Goal: Task Accomplishment & Management: Use online tool/utility

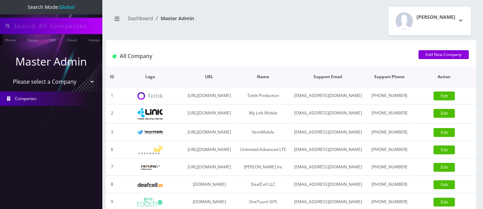
type input "6287240737"
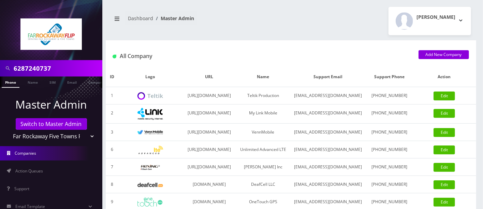
drag, startPoint x: 73, startPoint y: 67, endPoint x: 0, endPoint y: 43, distance: 77.2
click at [0, 48] on nav "6287240737 Phone Name SIM Email Company Customer Master Admin Switch to Master …" at bounding box center [51, 104] width 102 height 209
type input "9294754850"
click at [11, 82] on link "Phone" at bounding box center [11, 81] width 18 height 11
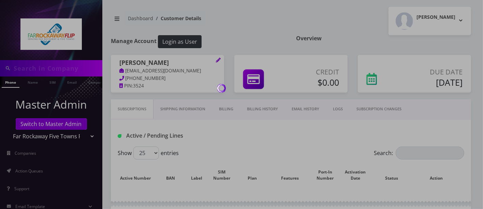
type input "9294754850"
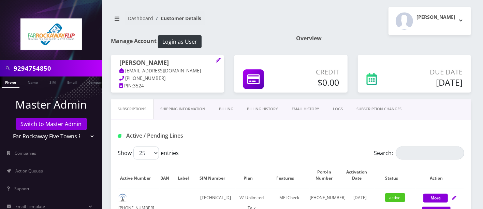
click at [255, 140] on div "Active / Pending Lines" at bounding box center [291, 135] width 357 height 11
drag, startPoint x: 483, startPoint y: 31, endPoint x: 483, endPoint y: 40, distance: 8.2
click at [483, 40] on div "9294754850 Phone Name SIM Email Company Customer Dashboard Customer Details Tzv…" at bounding box center [291, 210] width 384 height 421
click at [362, 39] on h1 "Overview" at bounding box center [383, 38] width 175 height 6
click at [258, 32] on div "Dashboard Customer Details Tzvi Lieberman Logout" at bounding box center [291, 21] width 371 height 28
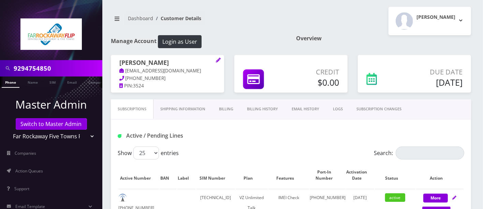
click at [274, 18] on nav "Dashboard Customer Details" at bounding box center [198, 20] width 175 height 19
